Goal: Find specific page/section: Find specific page/section

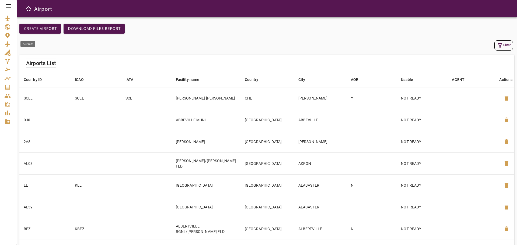
click at [8, 43] on icon "Aircraft" at bounding box center [7, 43] width 5 height 5
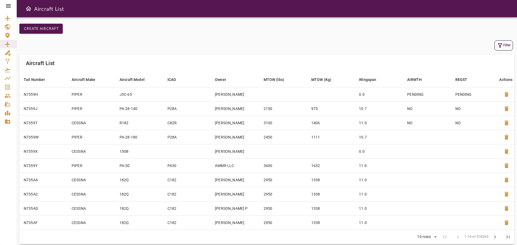
click at [503, 48] on button "Filter" at bounding box center [503, 45] width 19 height 10
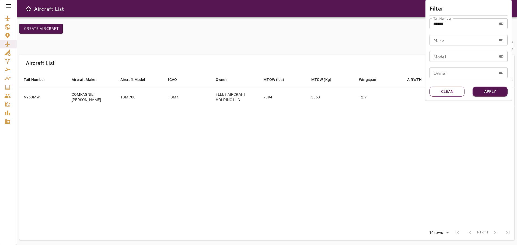
click at [441, 92] on button "Clean" at bounding box center [446, 92] width 35 height 10
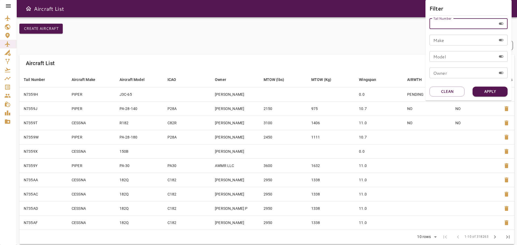
click at [456, 24] on input "Tail Number" at bounding box center [462, 23] width 67 height 11
type input "****"
click at [494, 92] on button "Apply" at bounding box center [489, 92] width 35 height 10
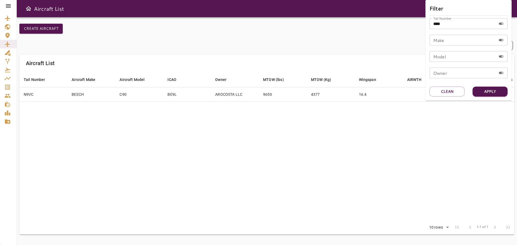
click at [287, 96] on div at bounding box center [258, 122] width 517 height 245
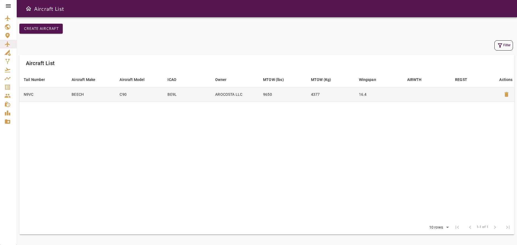
click at [290, 94] on td "9650" at bounding box center [283, 94] width 48 height 14
